Goal: Task Accomplishment & Management: Complete application form

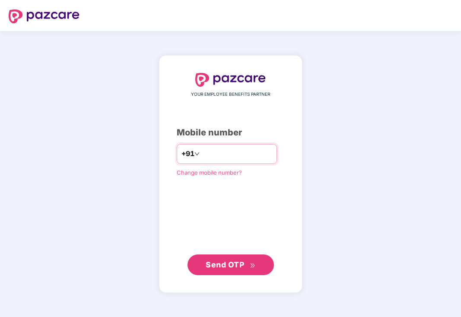
click at [226, 154] on input "number" at bounding box center [236, 154] width 71 height 14
type input "**********"
click at [240, 271] on button "Send OTP" at bounding box center [230, 265] width 86 height 21
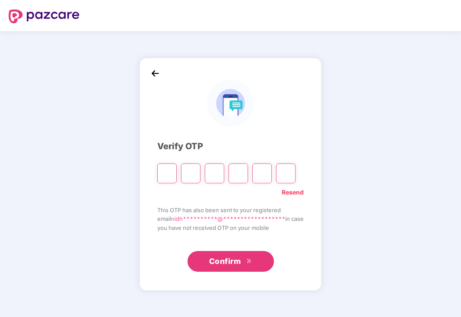
type input "*"
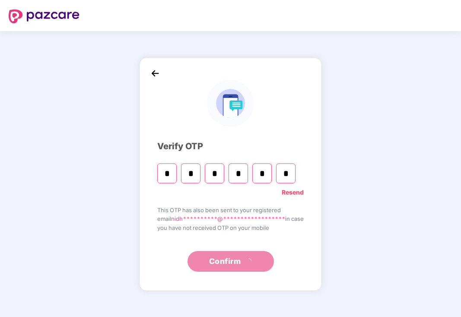
type input "*"
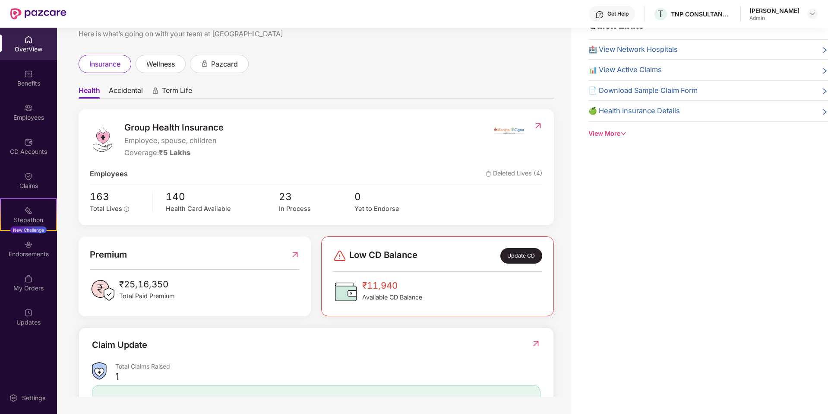
scroll to position [128, 0]
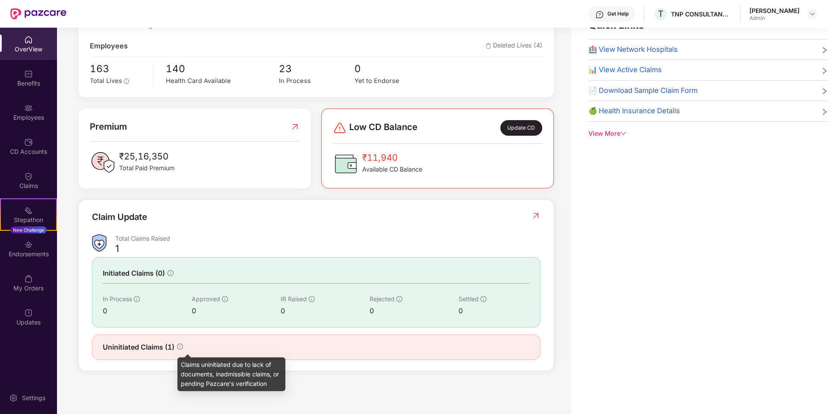
click at [182, 317] on icon "info-circle" at bounding box center [180, 346] width 6 height 6
click at [178, 317] on icon "info-circle" at bounding box center [180, 346] width 6 height 6
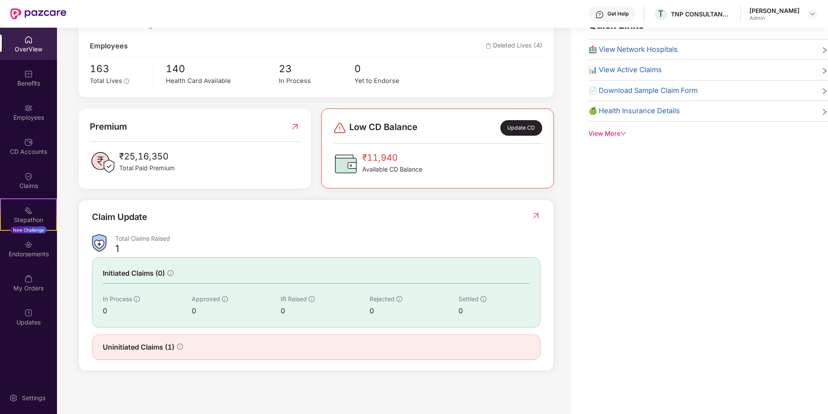
click at [141, 317] on span "Uninitiated Claims (1)" at bounding box center [139, 346] width 72 height 11
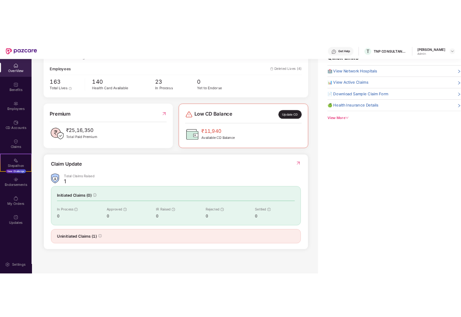
scroll to position [0, 0]
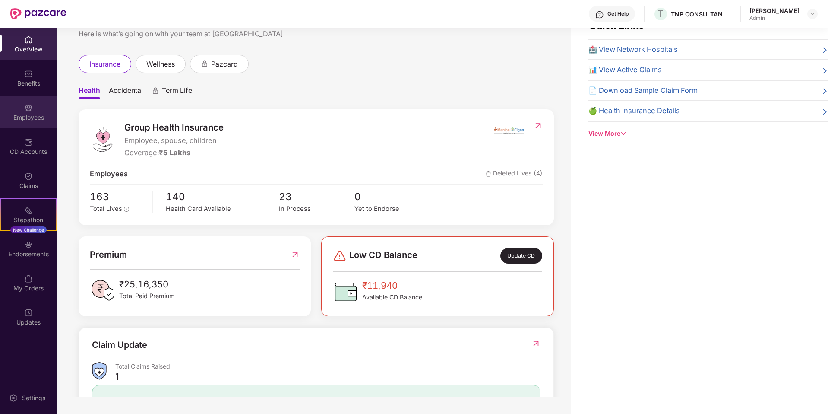
click at [36, 111] on div "Employees" at bounding box center [28, 112] width 57 height 32
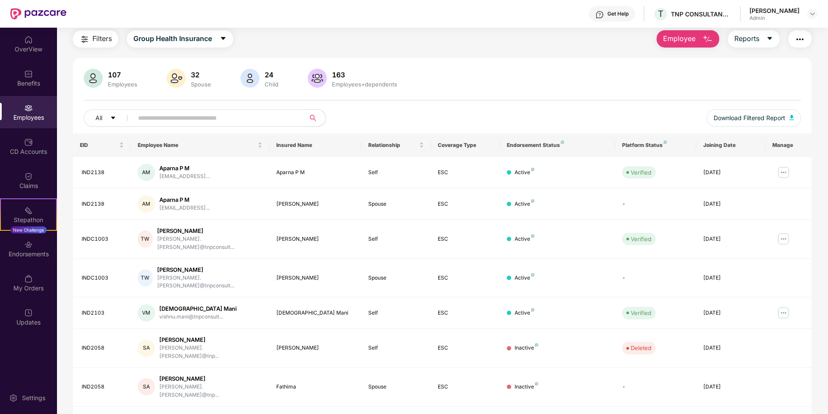
click at [460, 40] on span "Employee" at bounding box center [679, 38] width 32 height 11
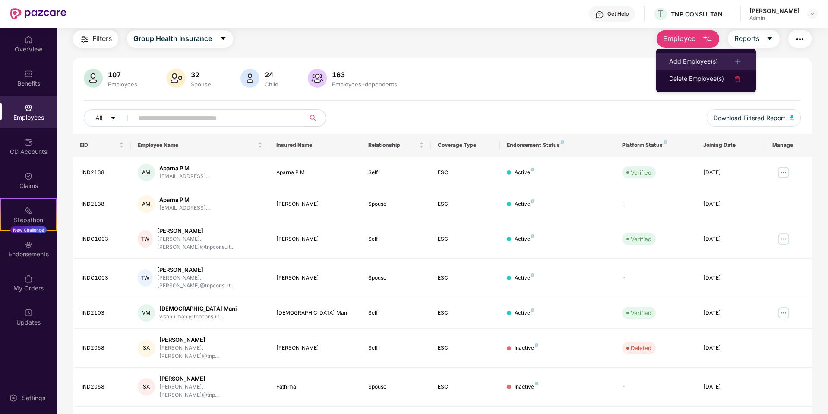
click at [460, 63] on div "Add Employee(s)" at bounding box center [693, 62] width 49 height 10
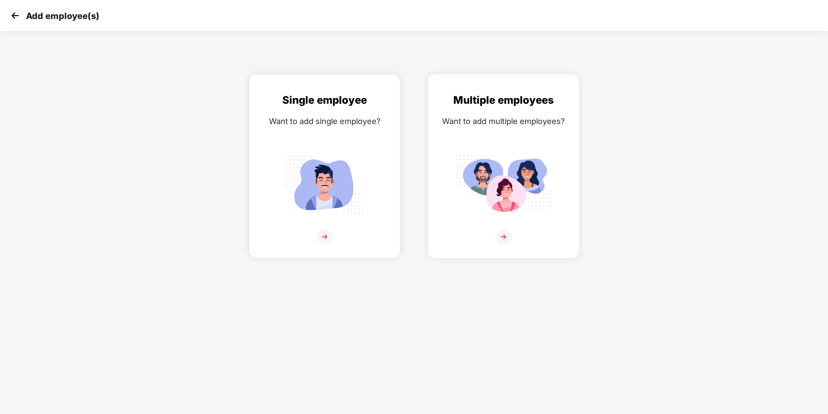
click at [460, 234] on img at bounding box center [504, 237] width 16 height 16
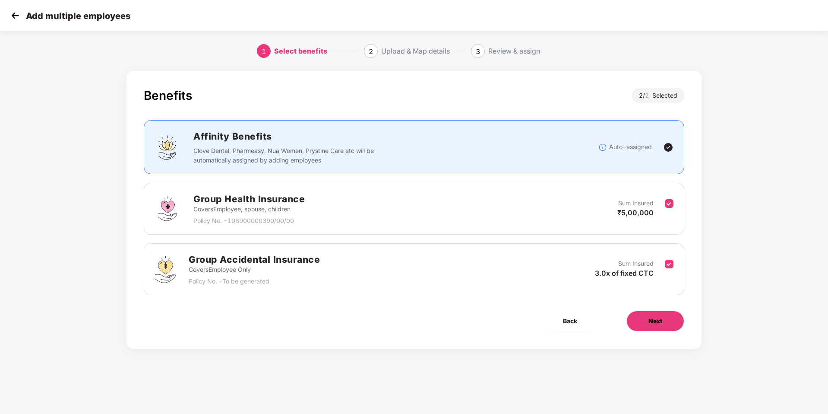
click at [460, 317] on button "Next" at bounding box center [655, 320] width 58 height 21
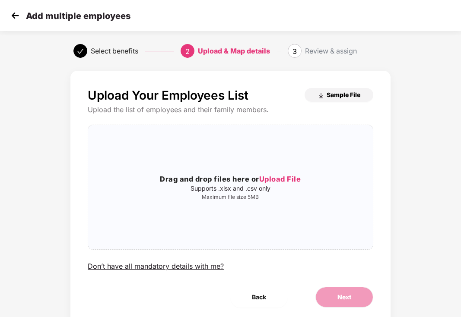
click at [343, 94] on span "Sample File" at bounding box center [343, 95] width 34 height 8
click at [293, 178] on span "Upload File" at bounding box center [280, 179] width 42 height 9
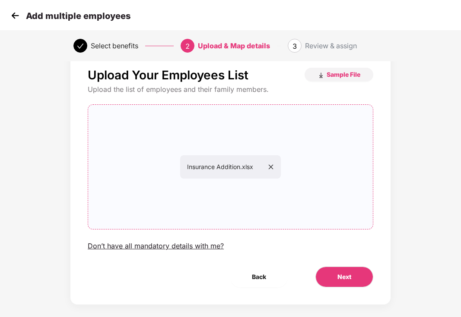
scroll to position [29, 0]
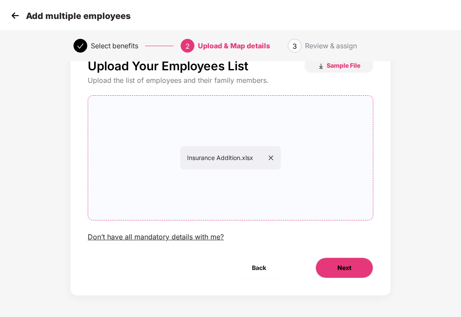
click at [337, 269] on span "Next" at bounding box center [344, 267] width 14 height 9
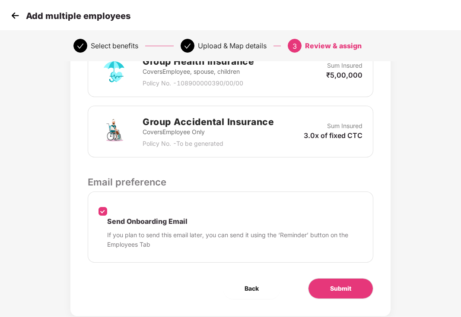
scroll to position [265, 0]
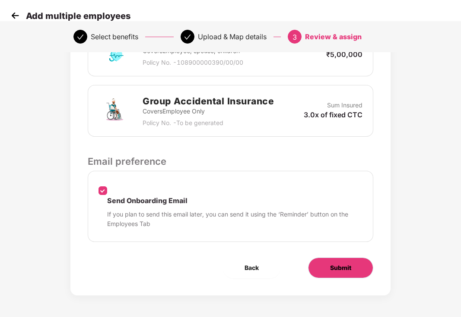
click at [351, 268] on button "Submit" at bounding box center [340, 268] width 65 height 21
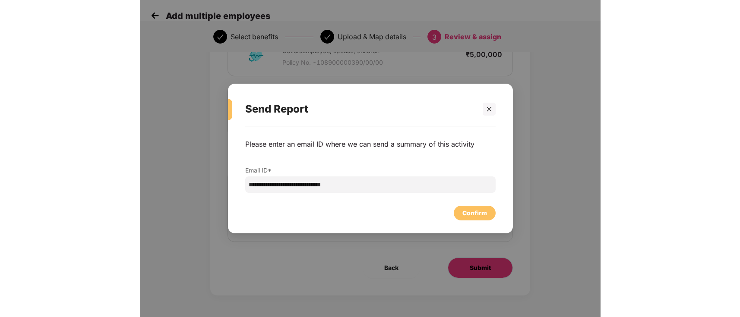
scroll to position [0, 0]
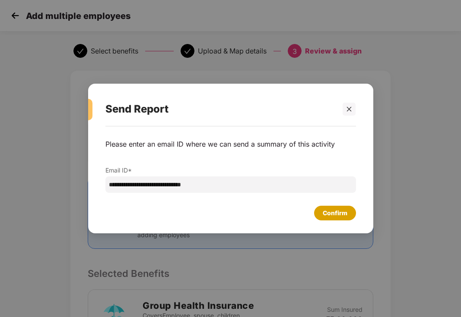
click at [332, 212] on div "Confirm" at bounding box center [334, 213] width 25 height 9
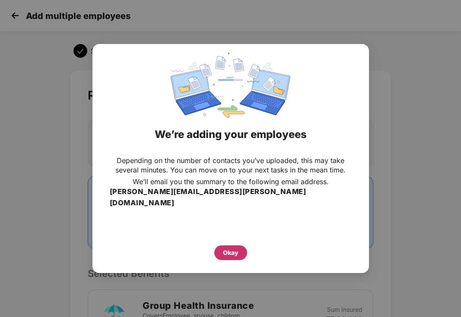
click at [218, 247] on div "Okay" at bounding box center [230, 253] width 33 height 15
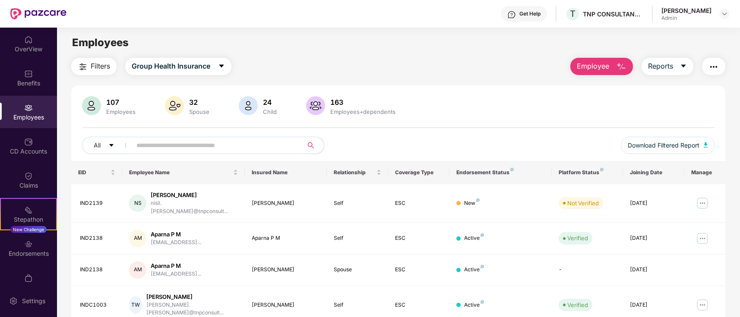
click at [177, 147] on input "text" at bounding box center [213, 145] width 155 height 13
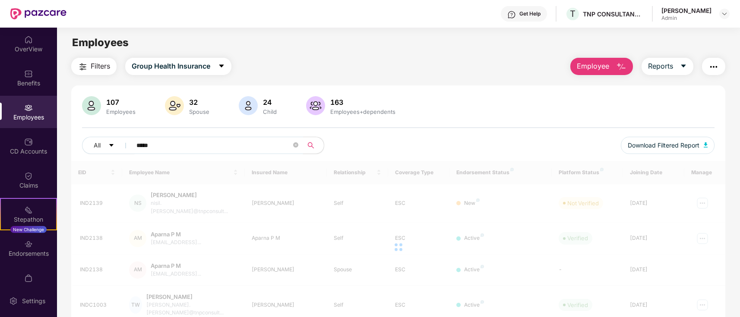
type input "*****"
click at [460, 198] on div at bounding box center [398, 247] width 654 height 173
click at [399, 247] on span at bounding box center [398, 247] width 9 height 9
click at [403, 45] on div "Employees" at bounding box center [398, 43] width 683 height 16
